Goal: Information Seeking & Learning: Learn about a topic

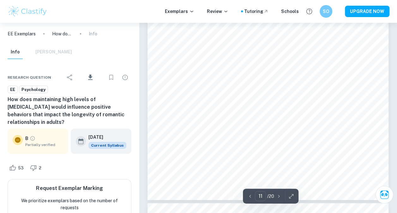
scroll to position [3412, 0]
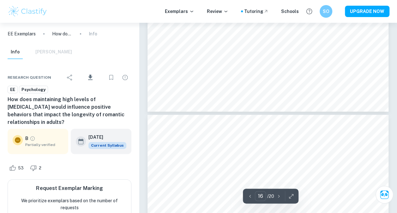
type input "17"
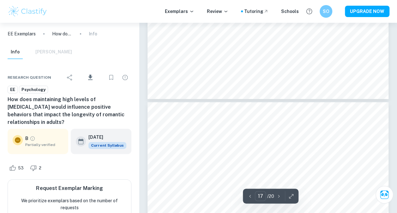
scroll to position [5134, 0]
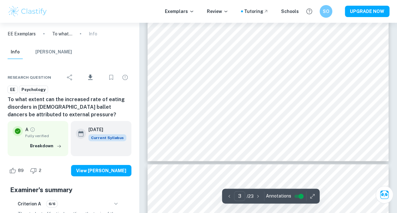
scroll to position [977, 0]
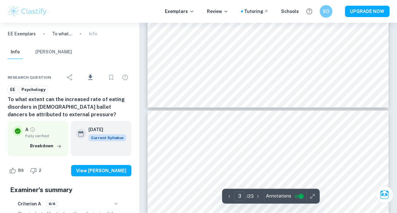
type input "4"
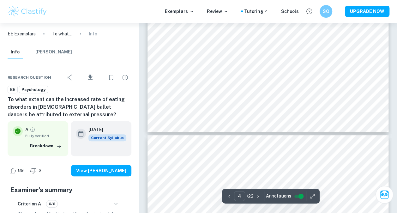
scroll to position [1350, 0]
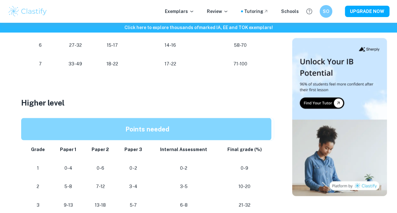
scroll to position [354, 0]
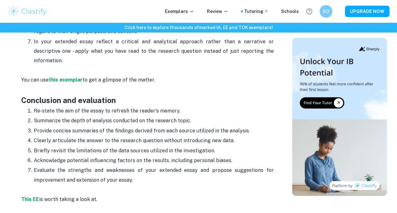
scroll to position [916, 0]
